Goal: Navigation & Orientation: Find specific page/section

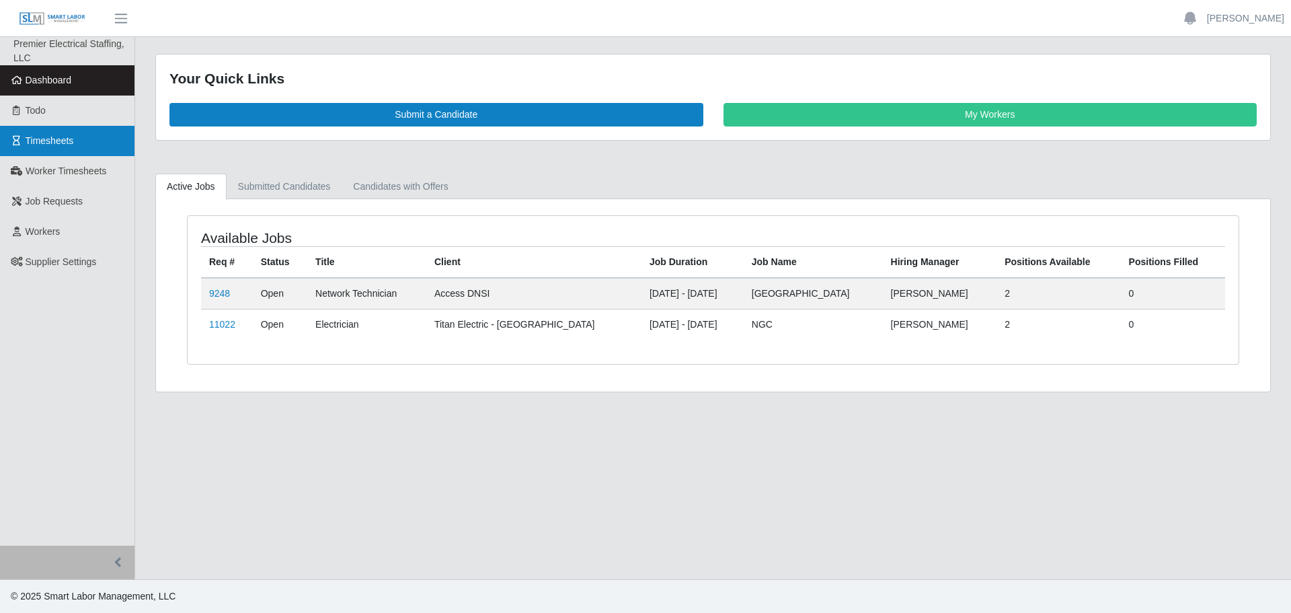
click at [79, 145] on link "Timesheets" at bounding box center [67, 141] width 134 height 30
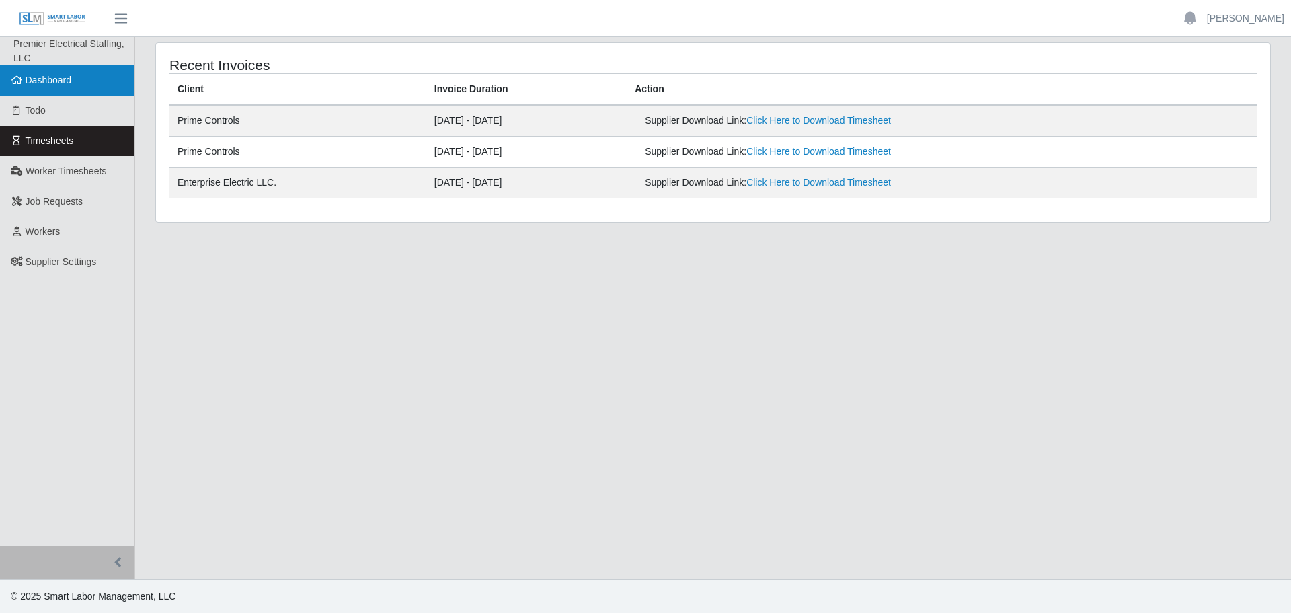
click at [74, 85] on link "Dashboard" at bounding box center [67, 80] width 134 height 30
